Goal: Transaction & Acquisition: Subscribe to service/newsletter

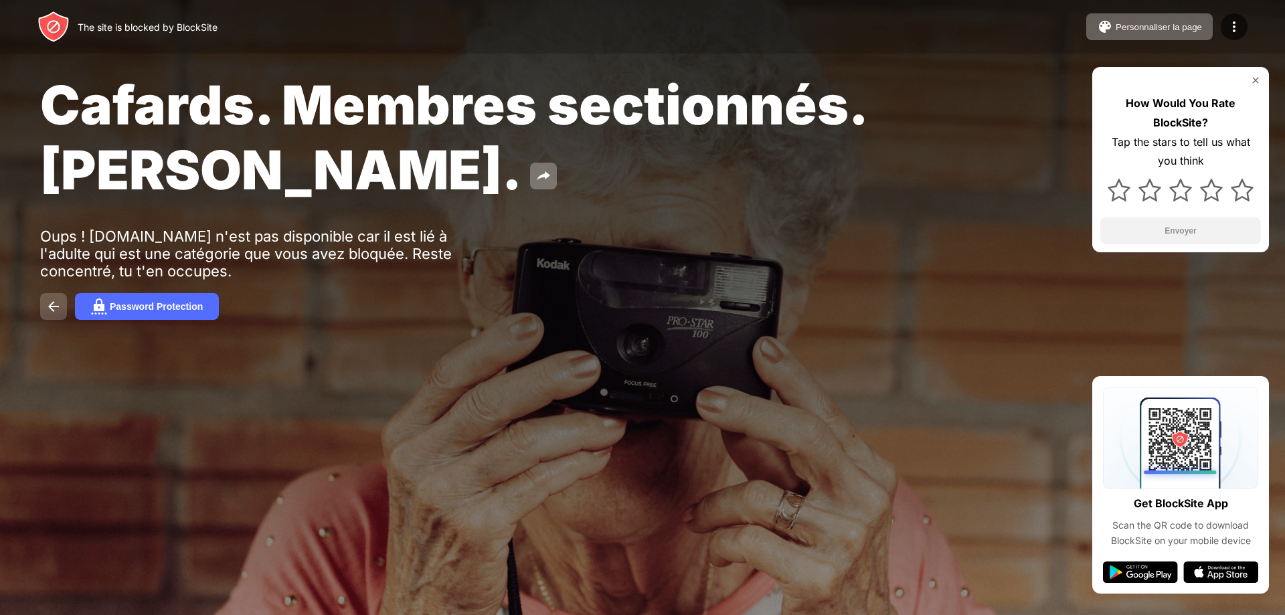
click at [53, 306] on img at bounding box center [53, 306] width 16 height 16
click at [54, 304] on img at bounding box center [53, 306] width 16 height 16
click at [191, 298] on button "Password Protection" at bounding box center [147, 306] width 144 height 27
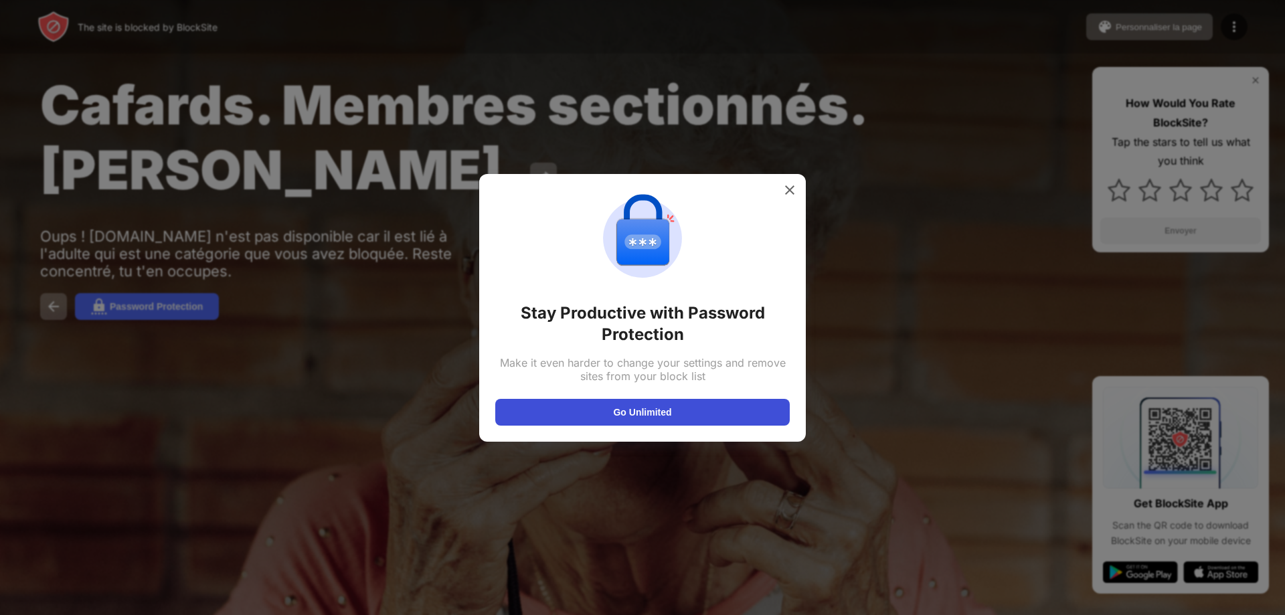
click at [666, 418] on button "Go Unlimited" at bounding box center [642, 412] width 294 height 27
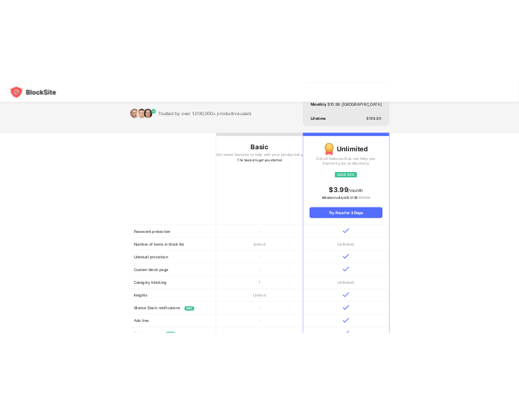
scroll to position [67, 0]
